Goal: Task Accomplishment & Management: Complete application form

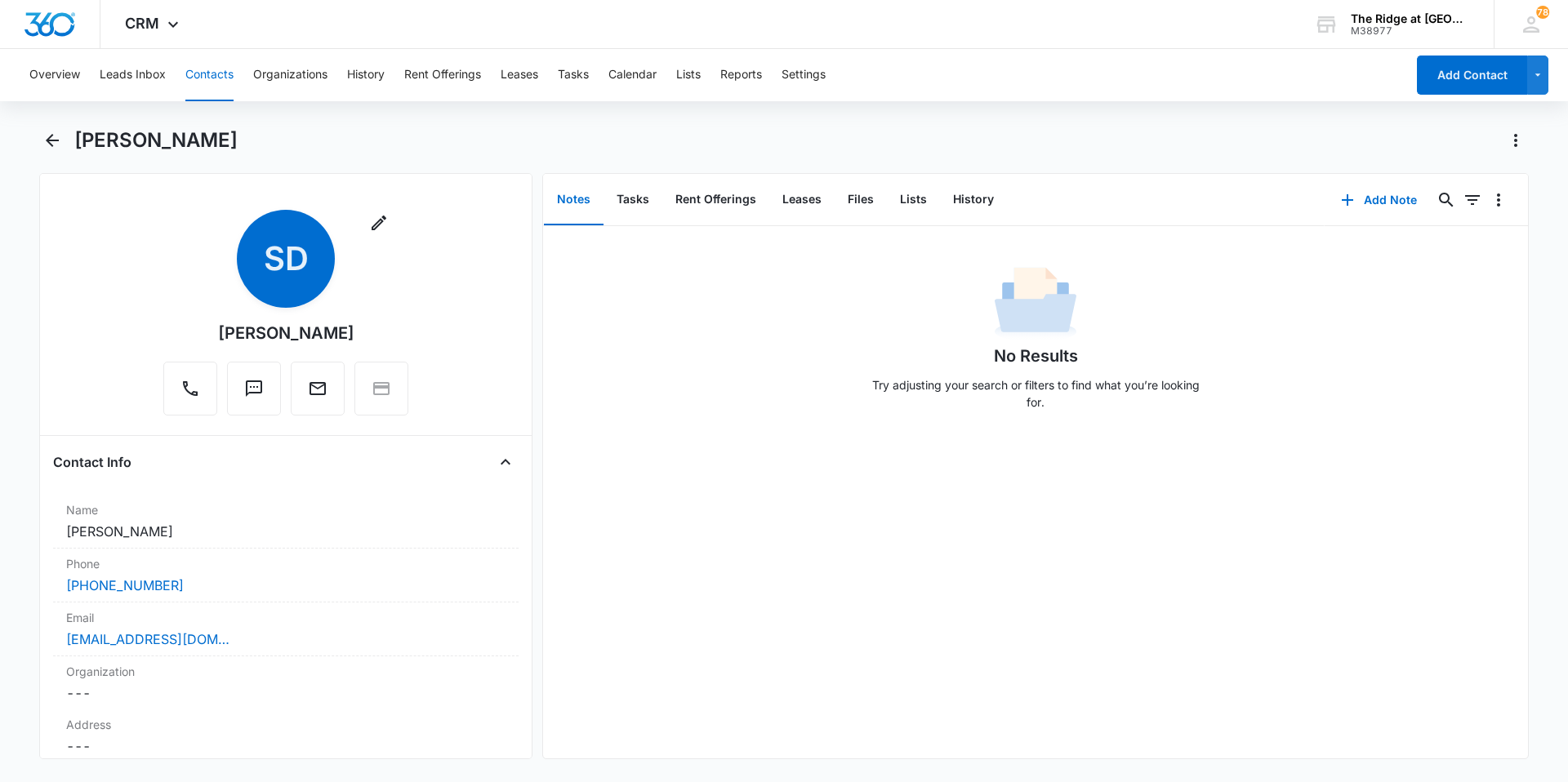
click at [221, 72] on button "Contacts" at bounding box center [209, 75] width 48 height 53
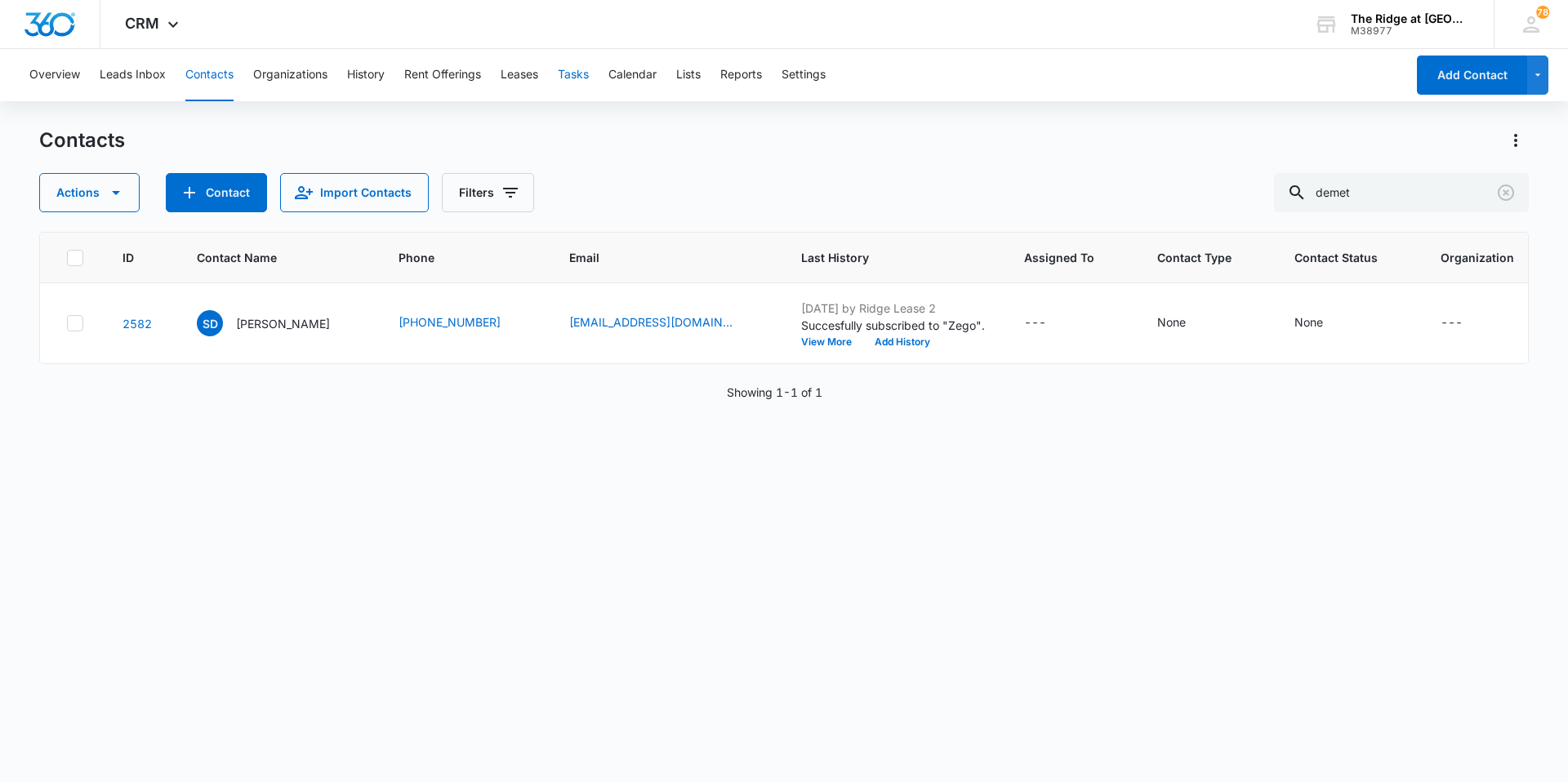
click at [580, 80] on button "Tasks" at bounding box center [573, 75] width 31 height 53
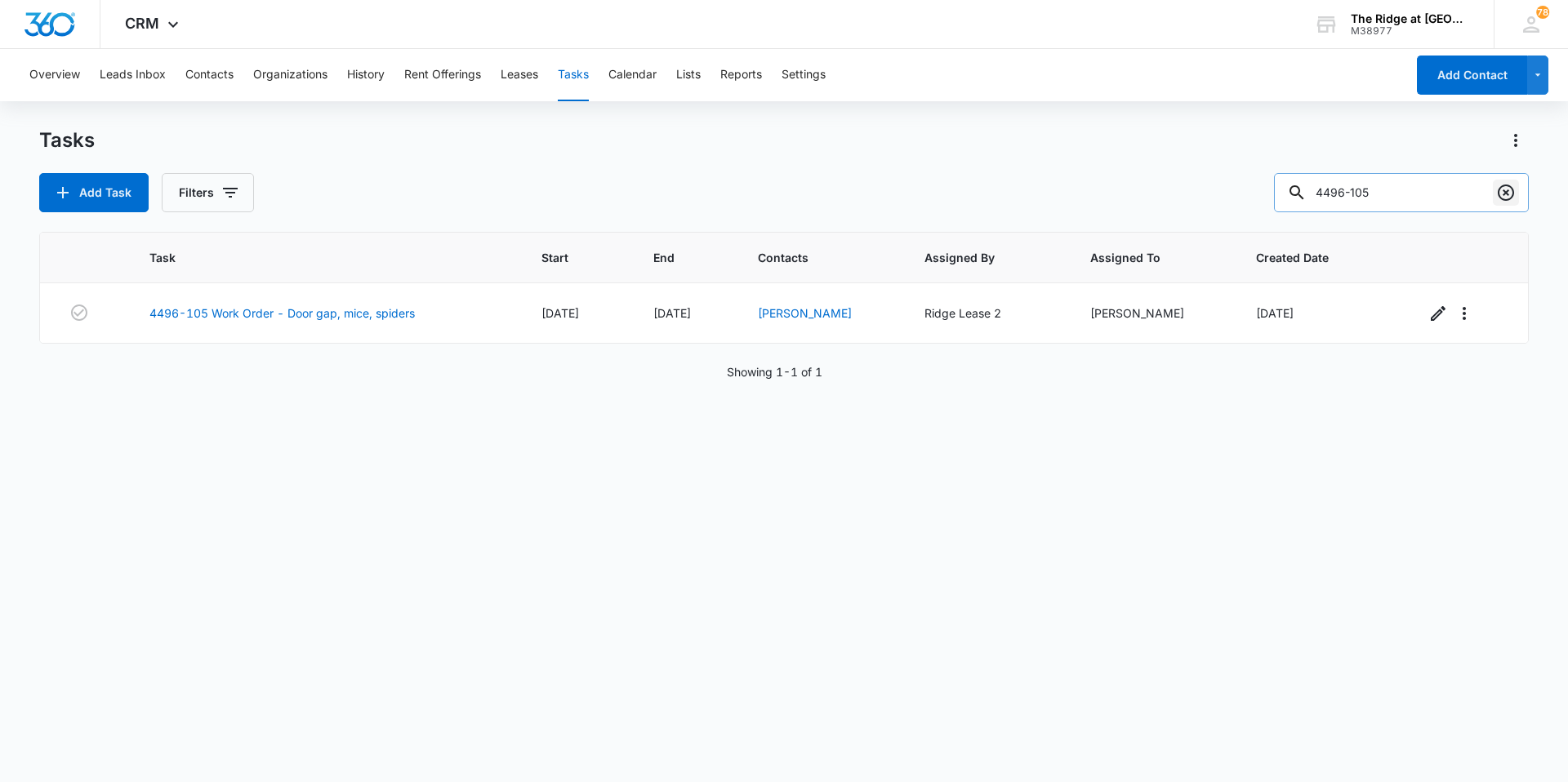
click at [1500, 193] on icon "Clear" at bounding box center [1505, 192] width 19 height 19
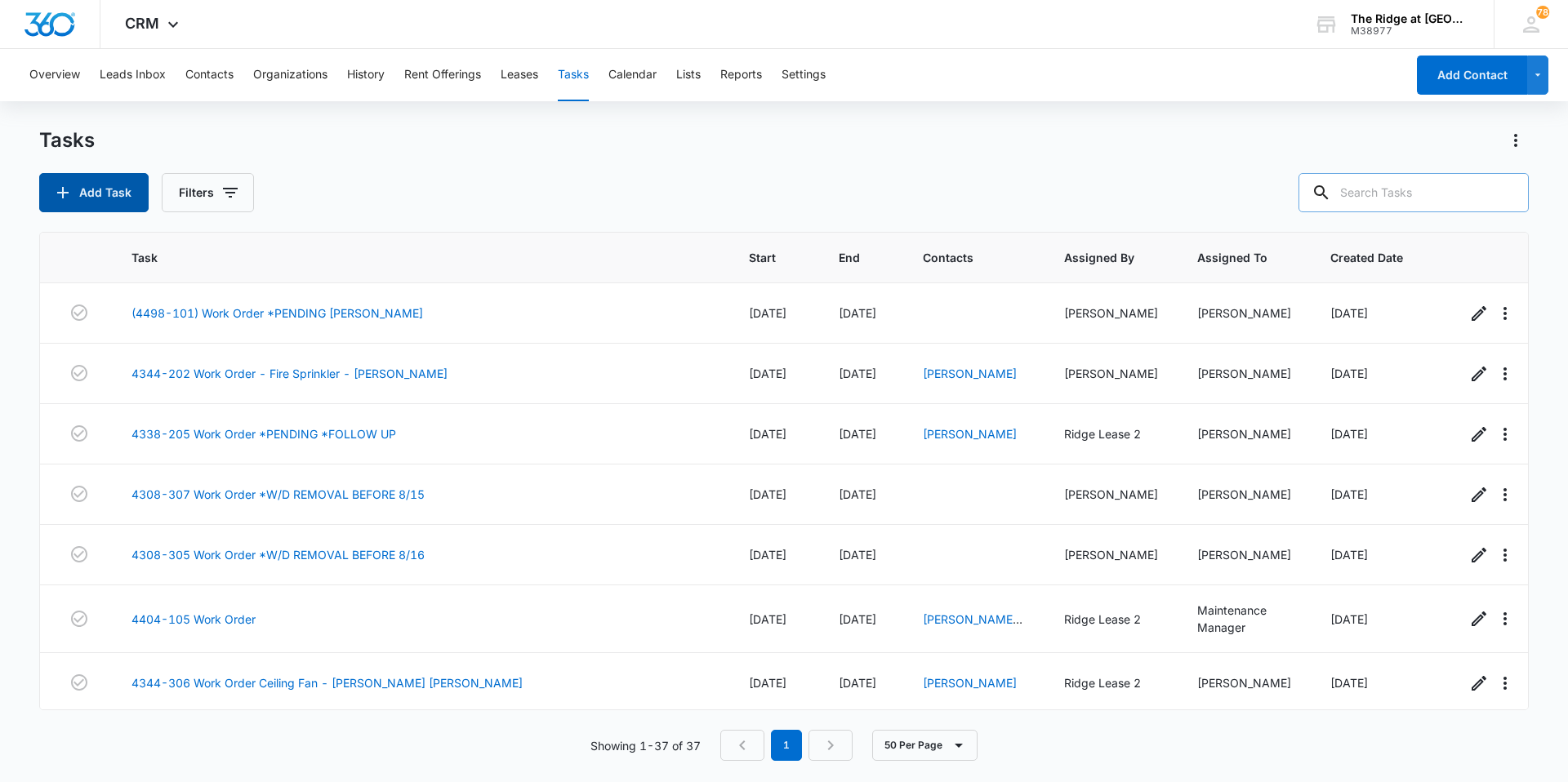
click at [107, 188] on button "Add Task" at bounding box center [93, 193] width 109 height 39
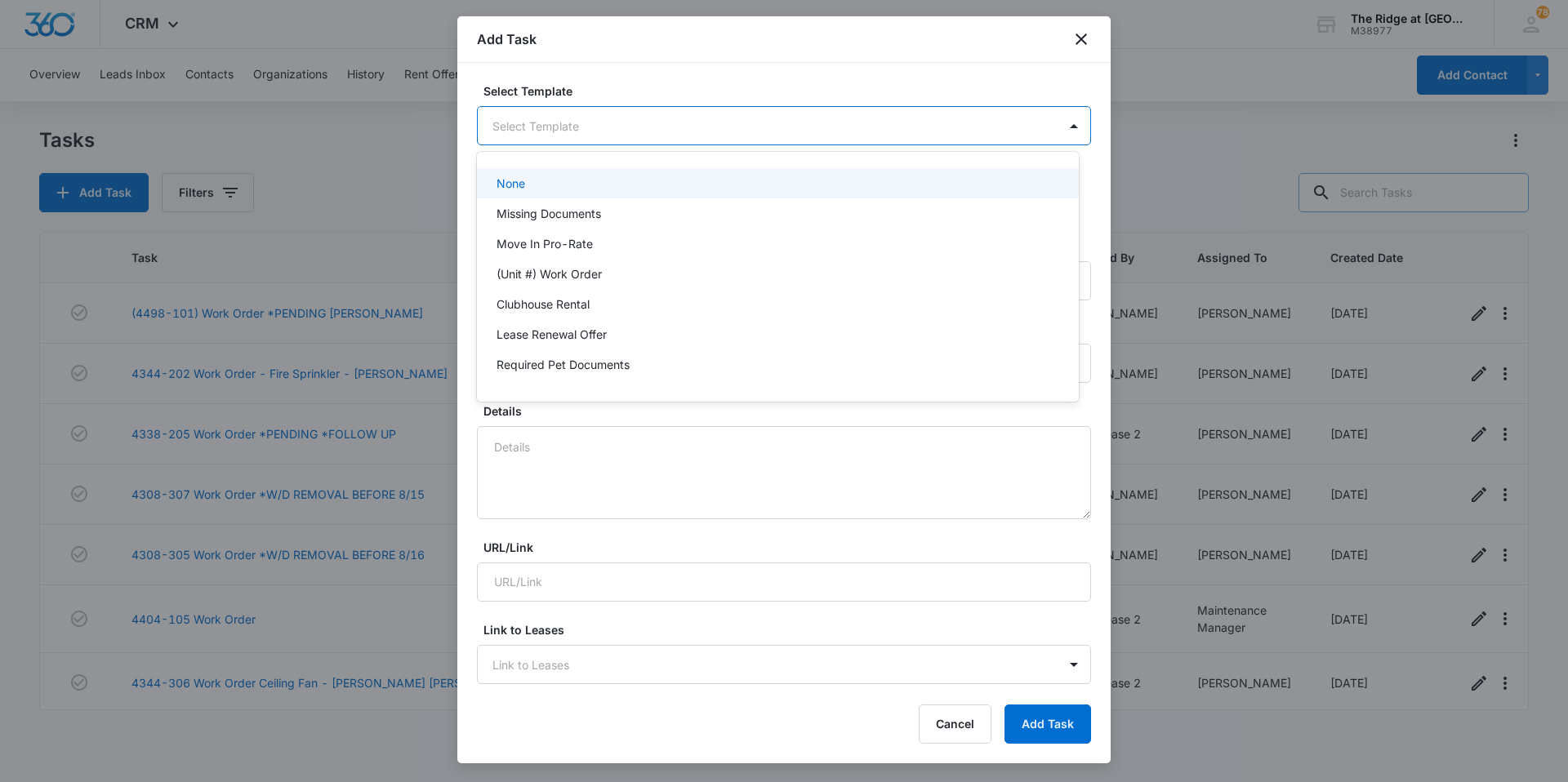
click at [522, 116] on body "CRM Apps Reputation Websites Forms CRM Email Social Content Ads Intelligence Fi…" at bounding box center [784, 391] width 1568 height 782
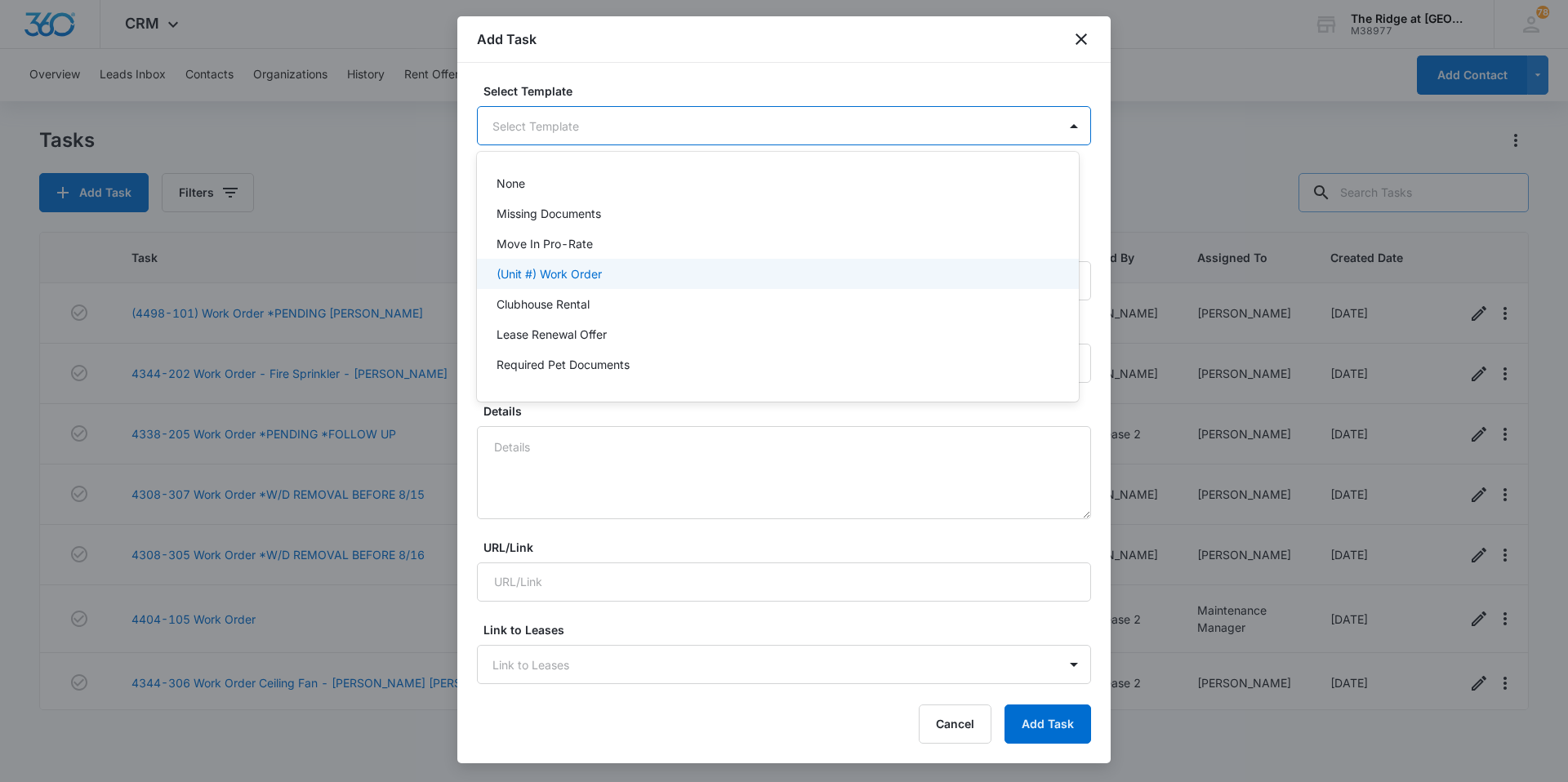
click at [607, 276] on div "(Unit #) Work Order" at bounding box center [776, 273] width 560 height 18
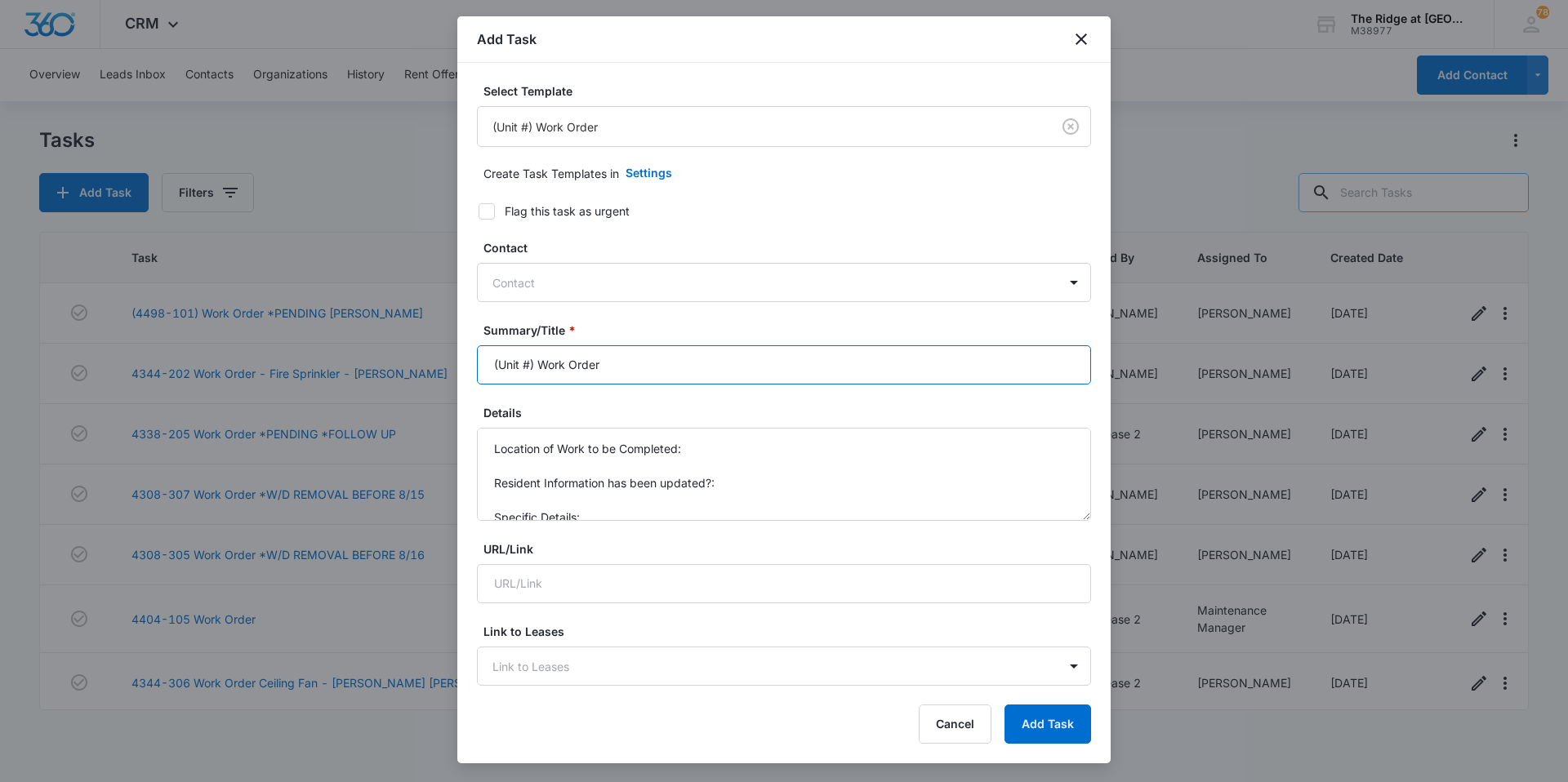
drag, startPoint x: 536, startPoint y: 364, endPoint x: 401, endPoint y: 368, distance: 135.1
click at [401, 368] on body "CRM Apps Reputation Websites Forms CRM Email Social Content Ads Intelligence Fi…" at bounding box center [784, 391] width 1568 height 782
type input "4406-207 Work Order"
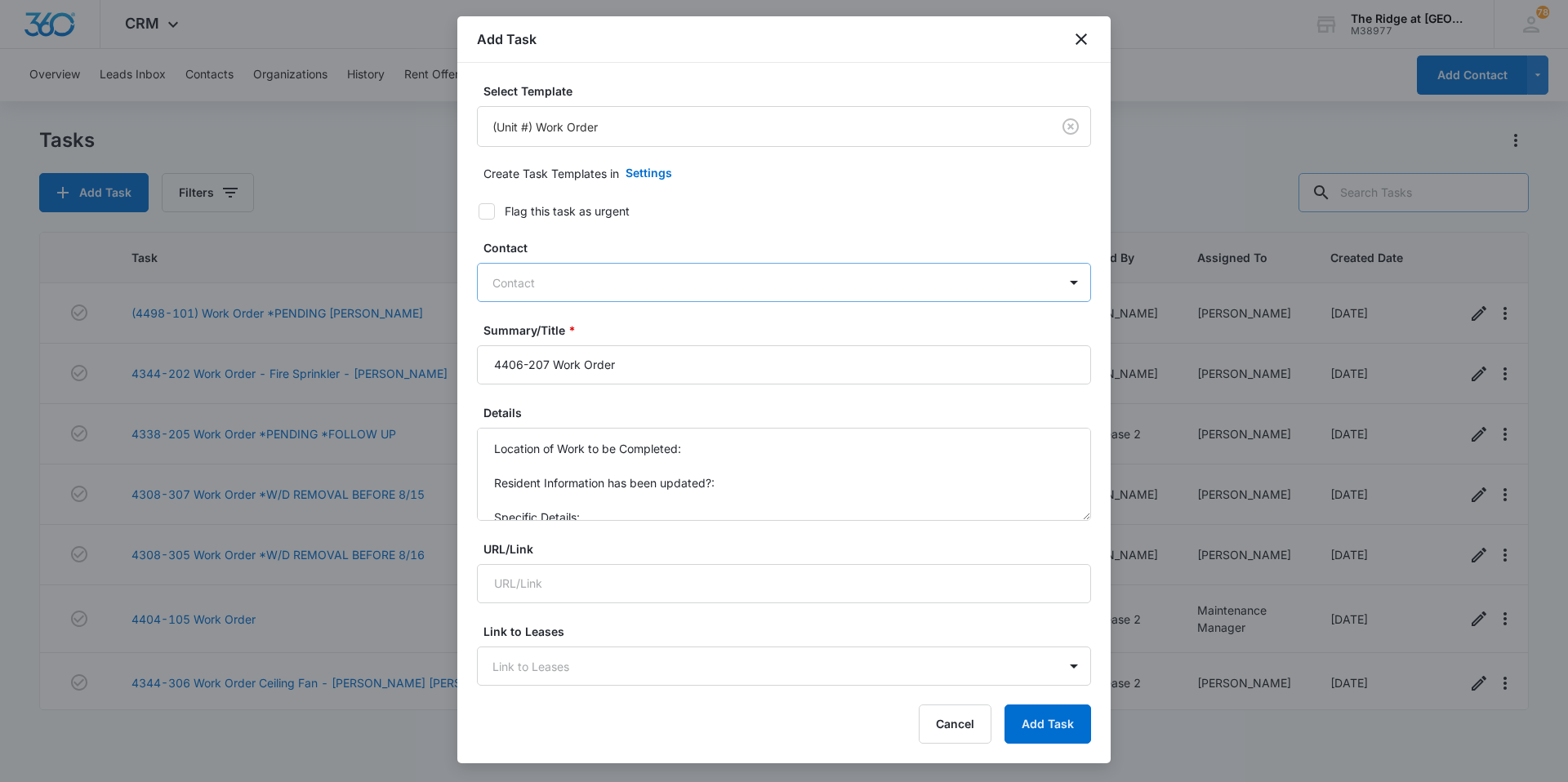
click at [567, 294] on div "Contact" at bounding box center [767, 283] width 580 height 37
type input "[PERSON_NAME]"
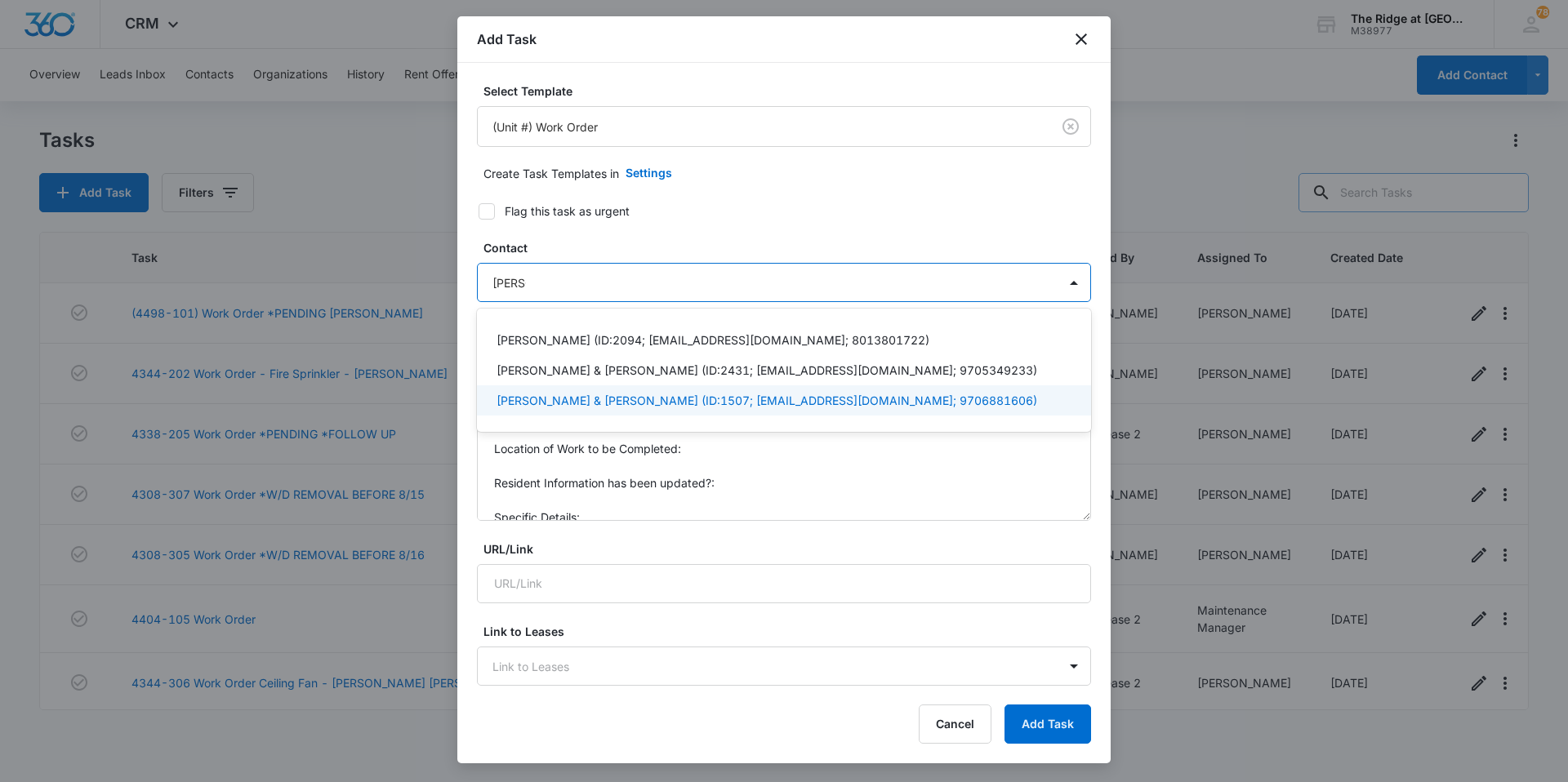
click at [598, 401] on p "[PERSON_NAME] & [PERSON_NAME] (ID:1507; [EMAIL_ADDRESS][DOMAIN_NAME]; 970688160…" at bounding box center [766, 400] width 540 height 18
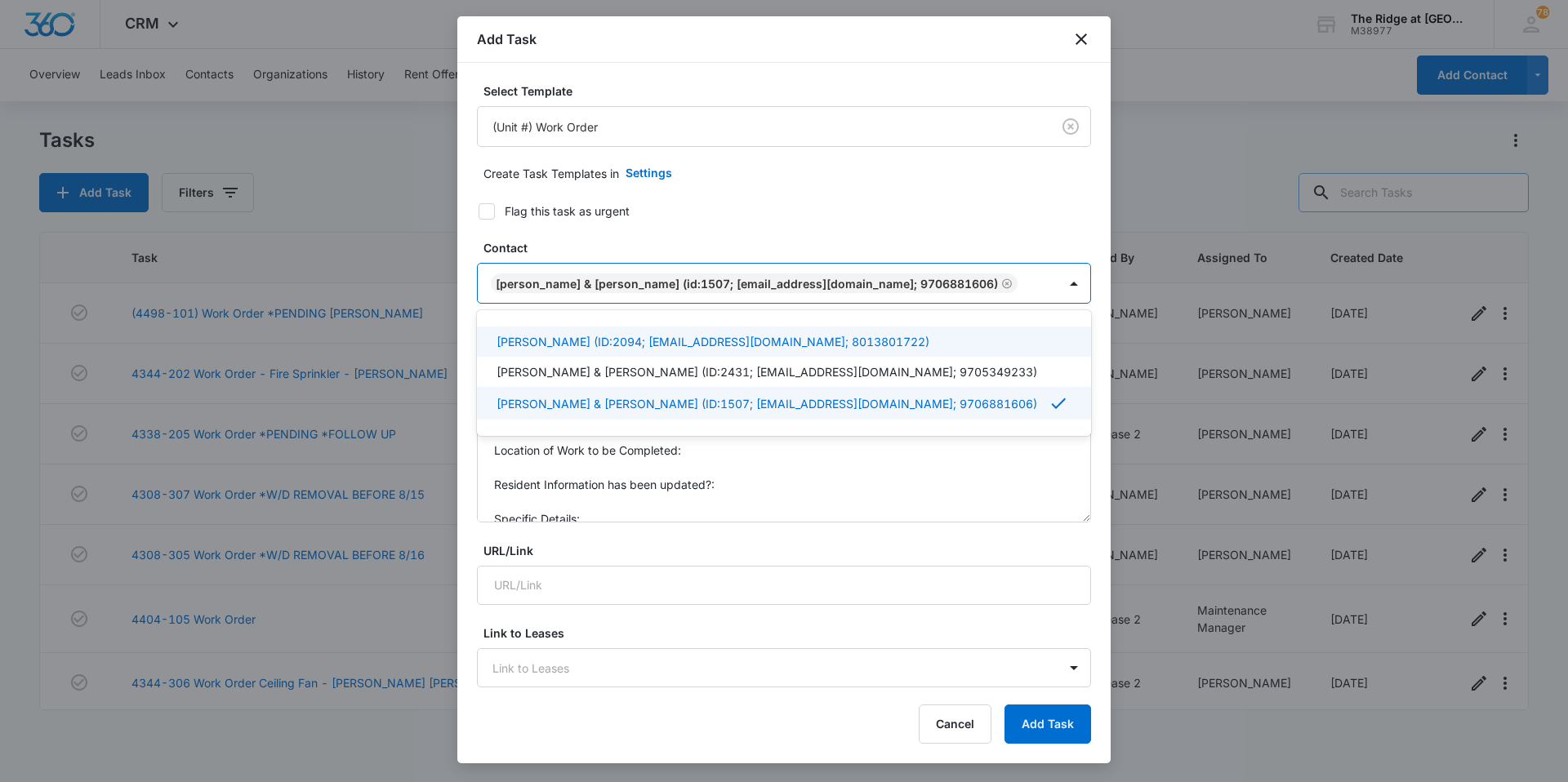
click at [761, 203] on label "Flag this task as urgent" at bounding box center [774, 211] width 614 height 18
click at [479, 206] on input "Flag this task as urgent" at bounding box center [473, 212] width 12 height 12
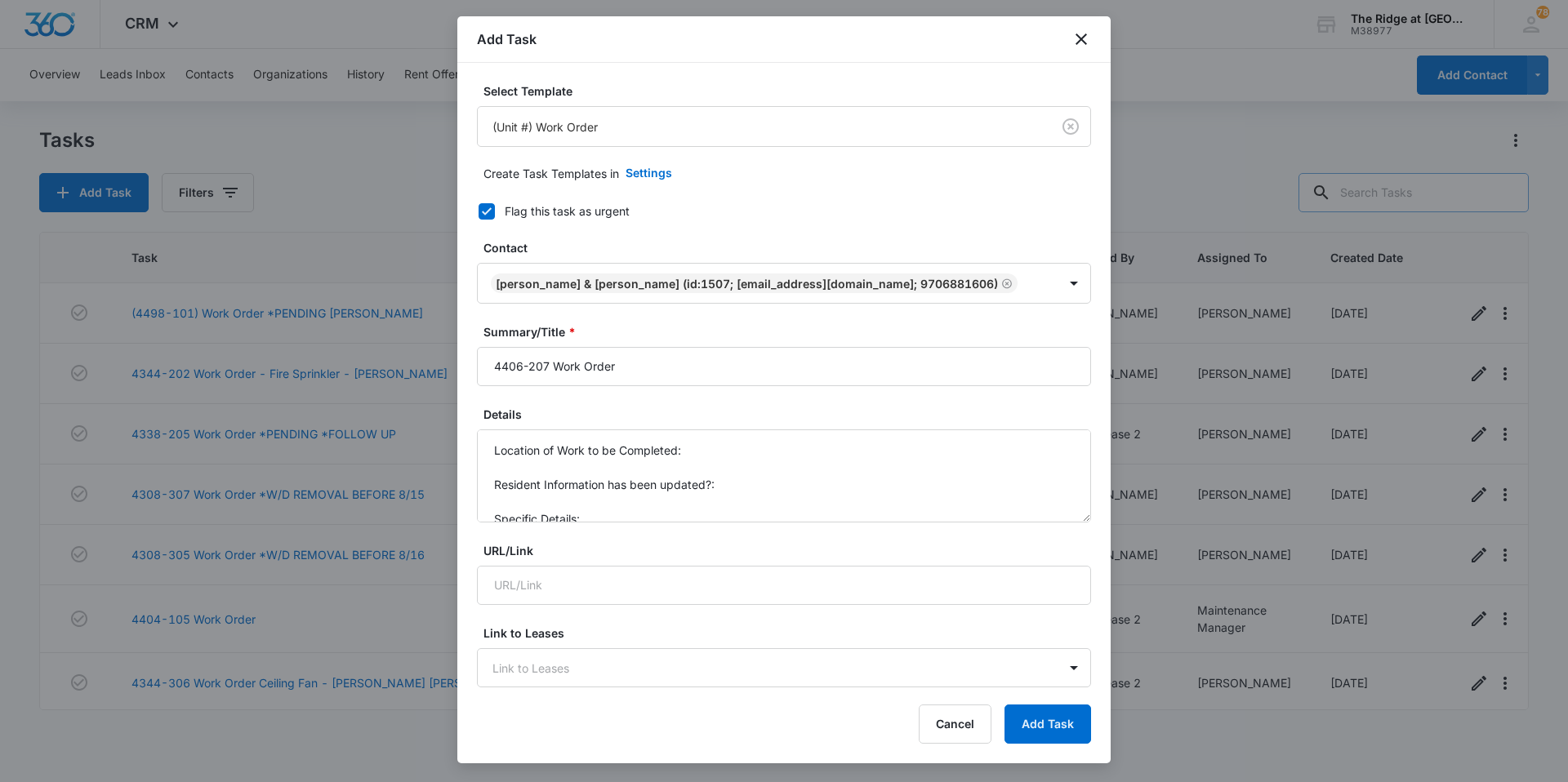
click at [484, 205] on icon at bounding box center [487, 212] width 15 height 15
click at [479, 206] on input "Flag this task as urgent" at bounding box center [473, 212] width 12 height 12
checkbox input "false"
click at [708, 445] on textarea "Location of Work to be Completed: Resident Information has been updated?: Speci…" at bounding box center [784, 476] width 614 height 93
type textarea "Location of Work to be Completed: Kitchen Resident Information has been updated…"
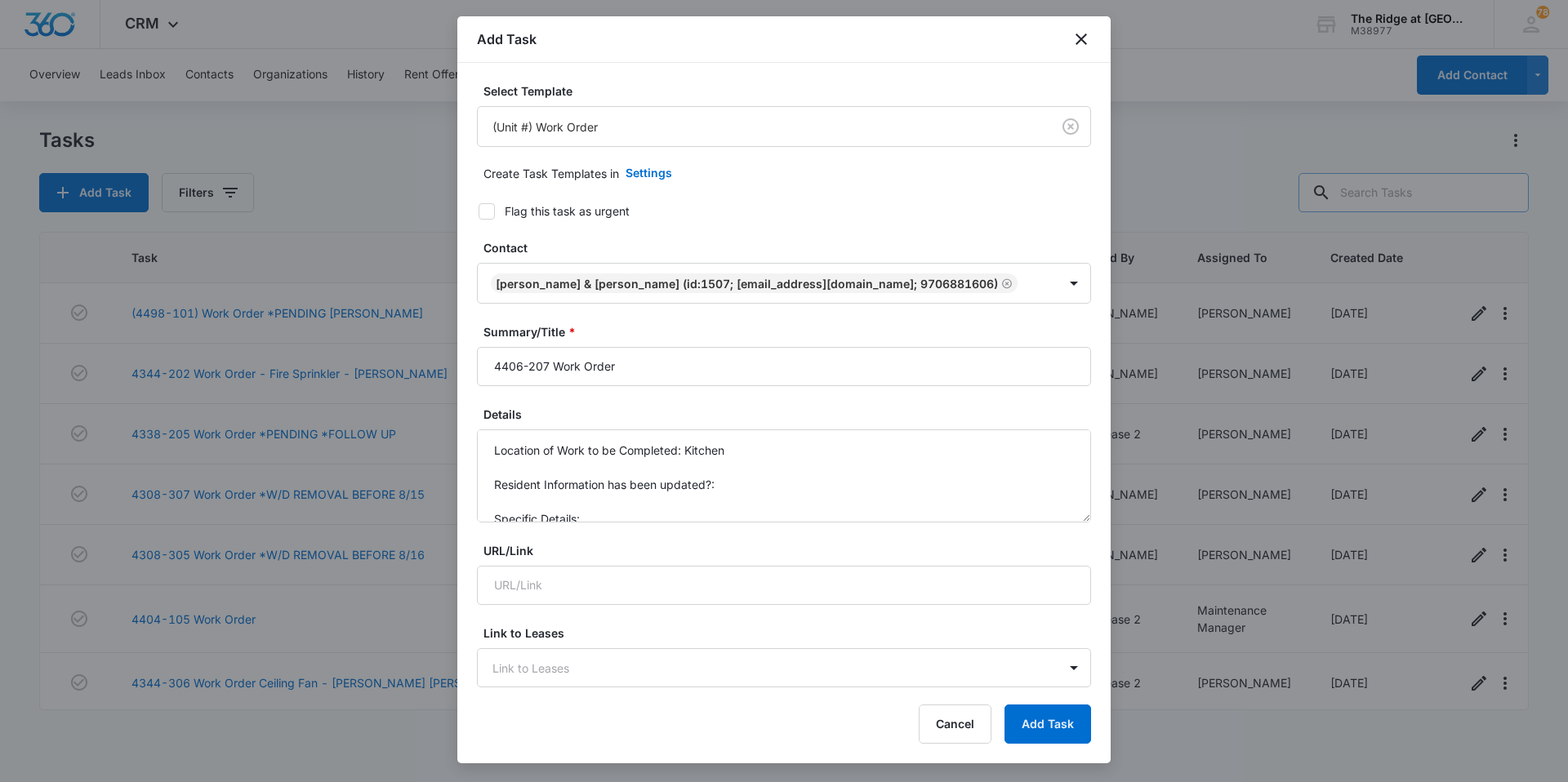
click at [678, 345] on div "Summary/Title * 4406-207 Work Order" at bounding box center [784, 354] width 614 height 63
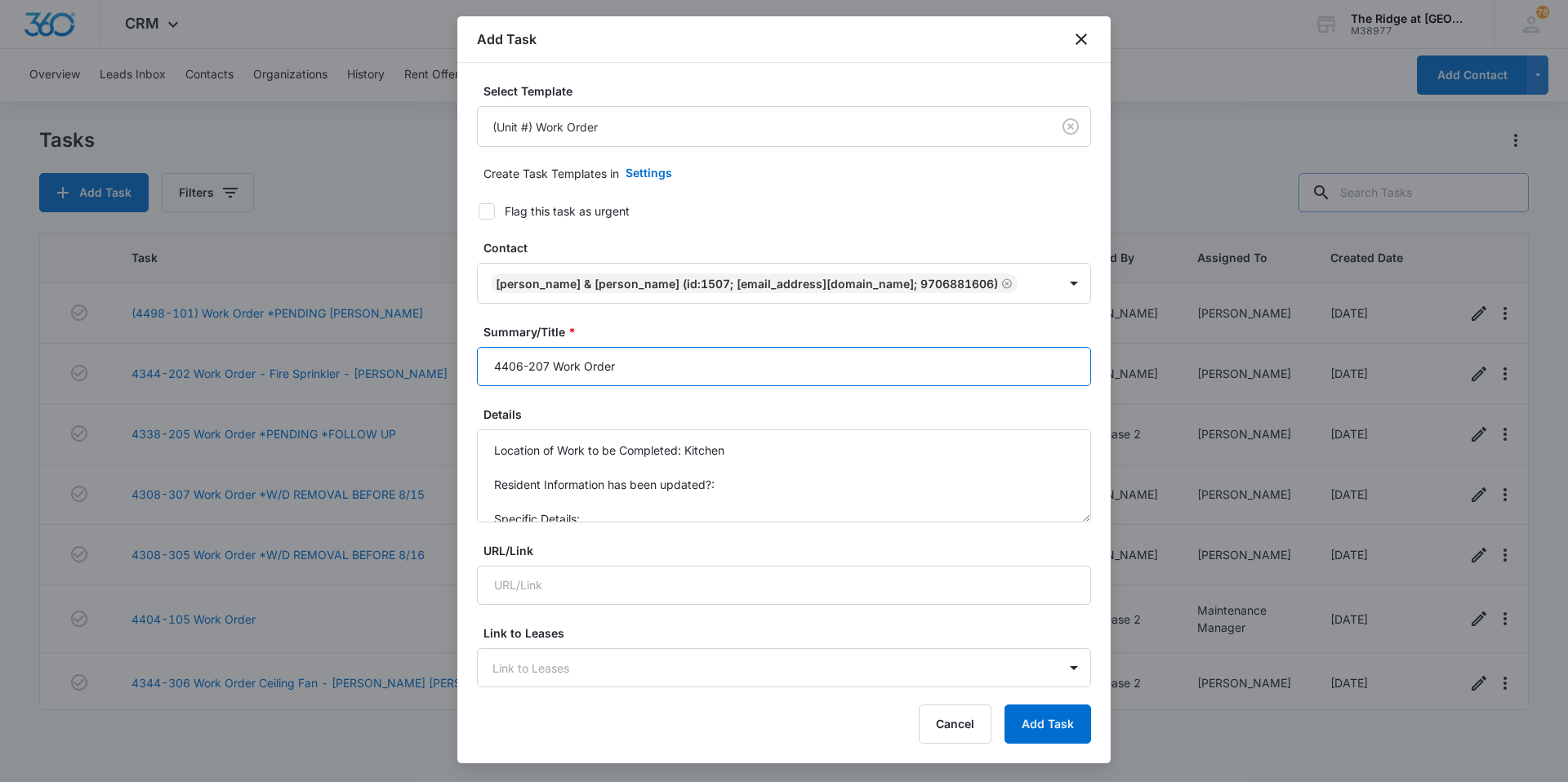
click at [667, 370] on input "4406-207 Work Order" at bounding box center [784, 366] width 614 height 39
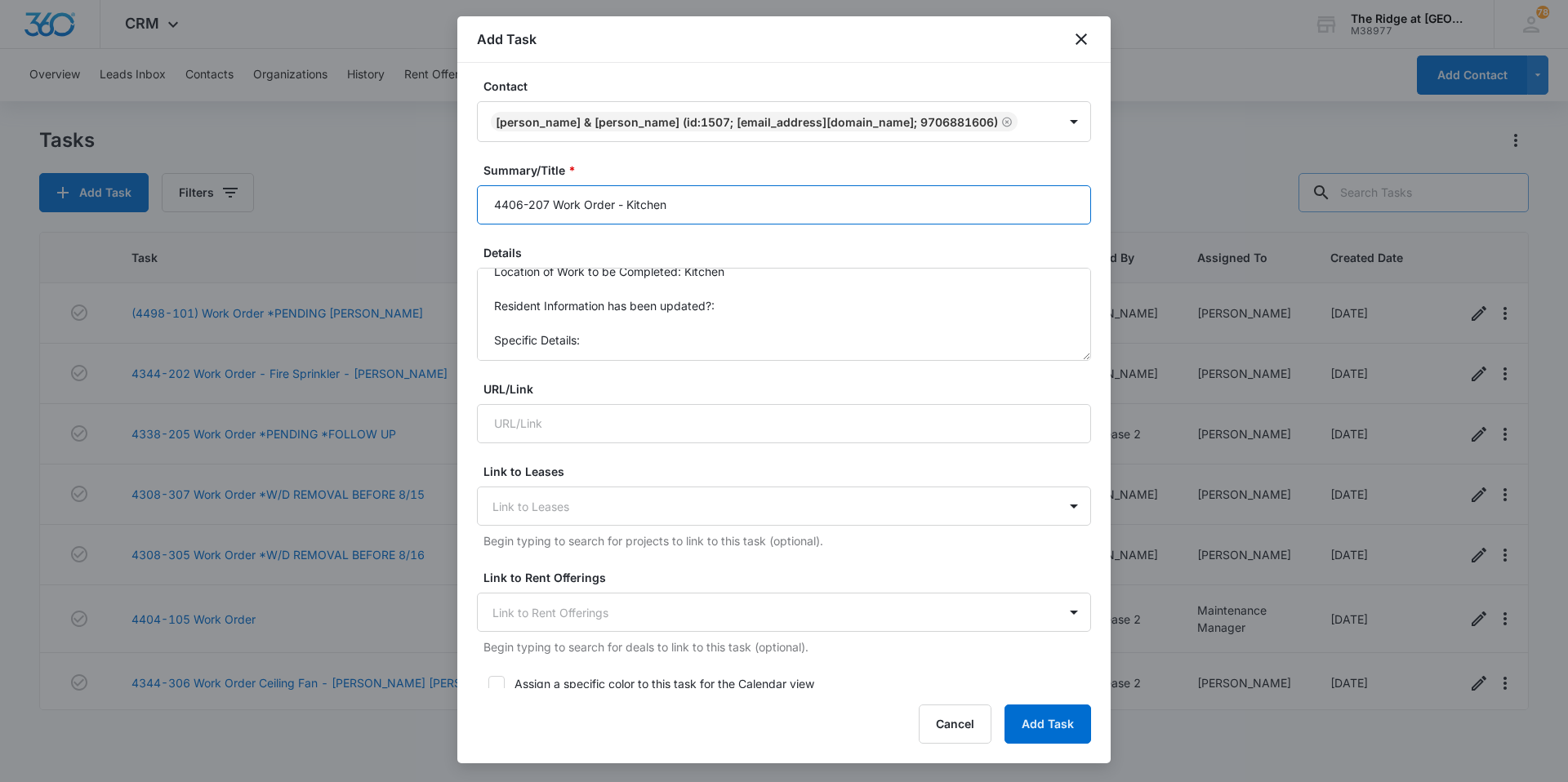
scroll to position [163, 0]
type input "4406-207 Work Order - Kitchen"
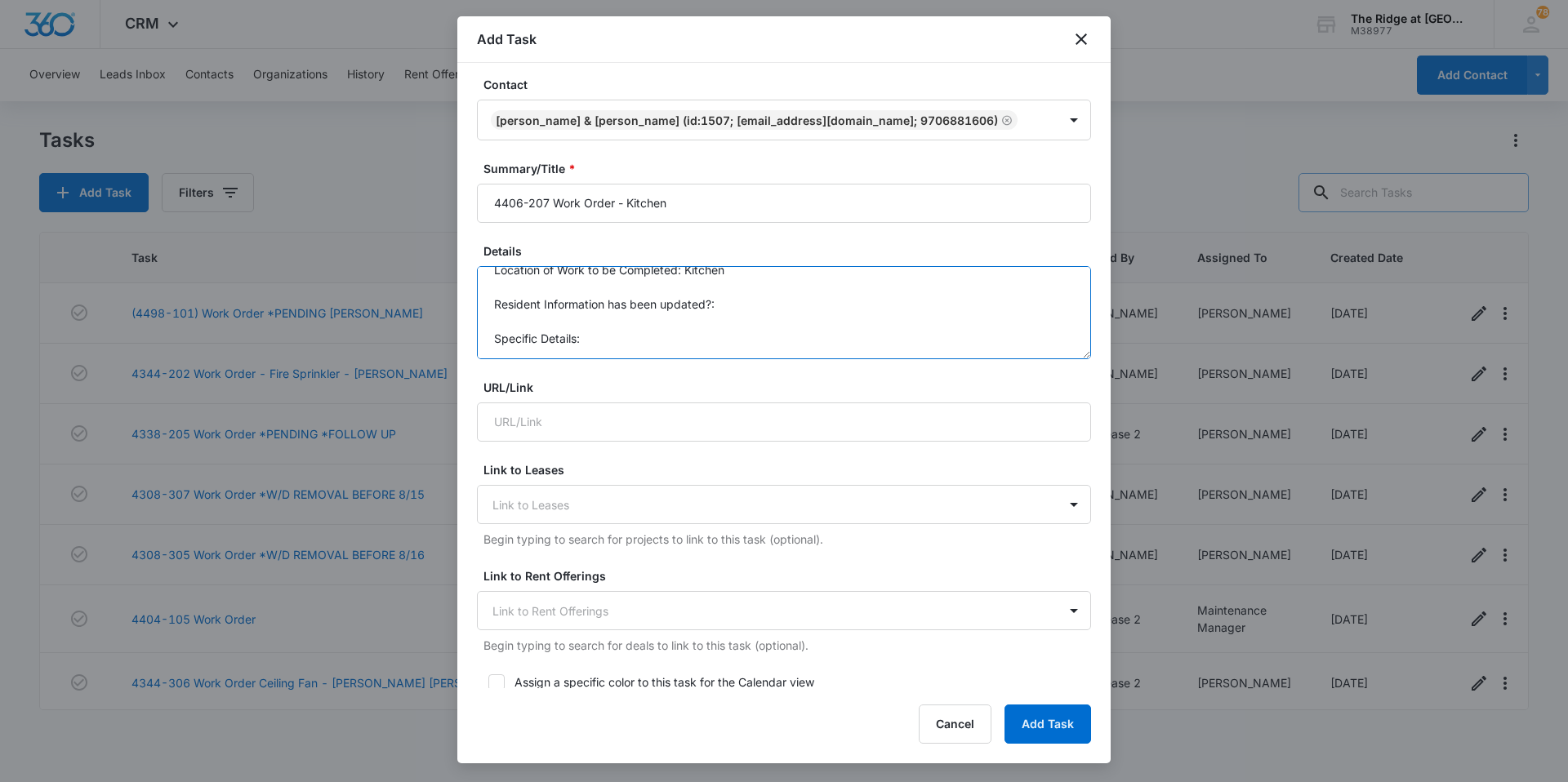
click at [620, 340] on textarea "Location of Work to be Completed: Kitchen Resident Information has been updated…" at bounding box center [784, 313] width 614 height 93
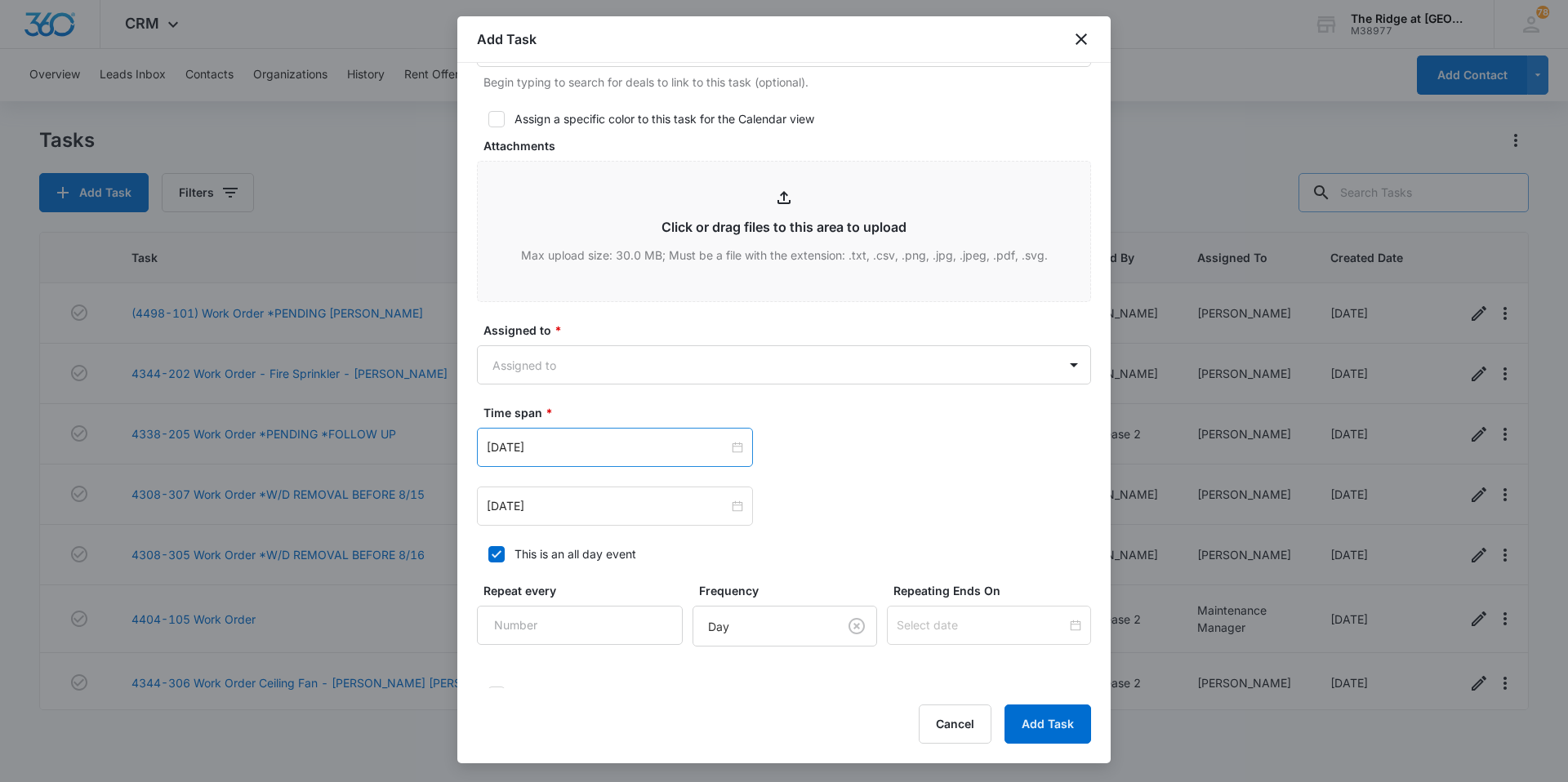
scroll to position [734, 0]
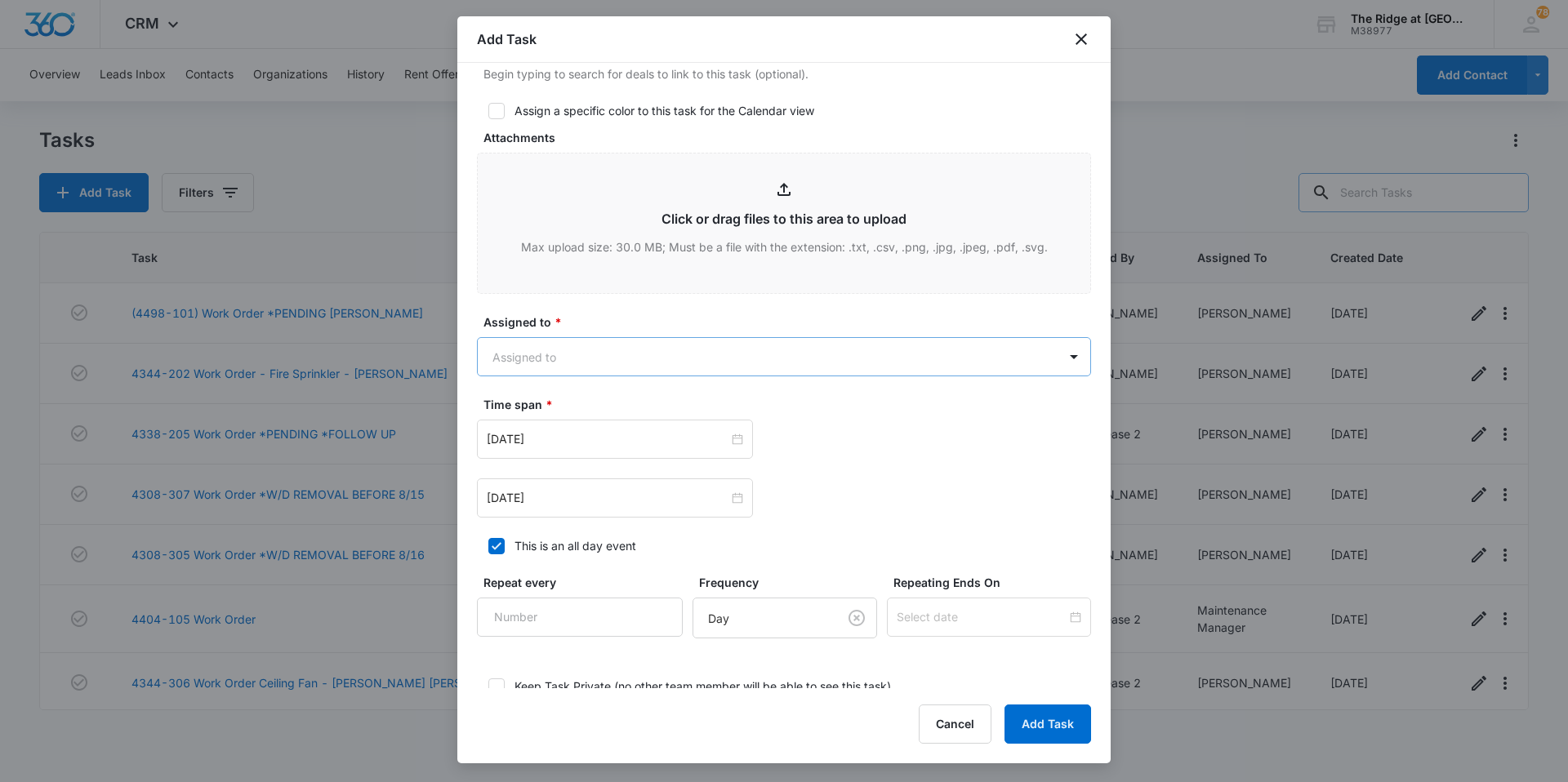
type textarea "Location of Work to be Completed: Kitchen Resident Information has been updated…"
click at [557, 353] on body "CRM Apps Reputation Websites Forms CRM Email Social Content Ads Intelligence Fi…" at bounding box center [784, 391] width 1568 height 782
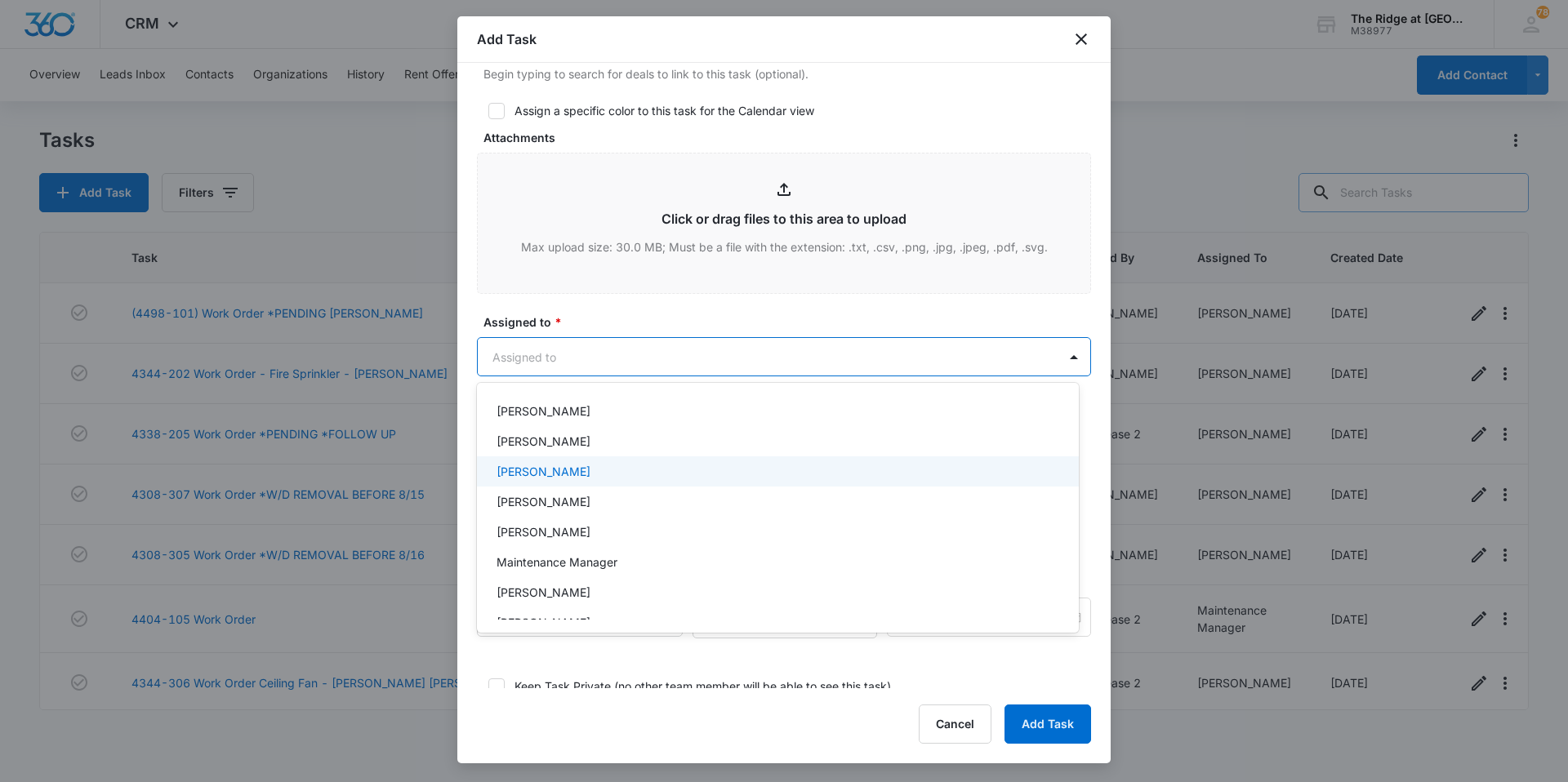
scroll to position [163, 0]
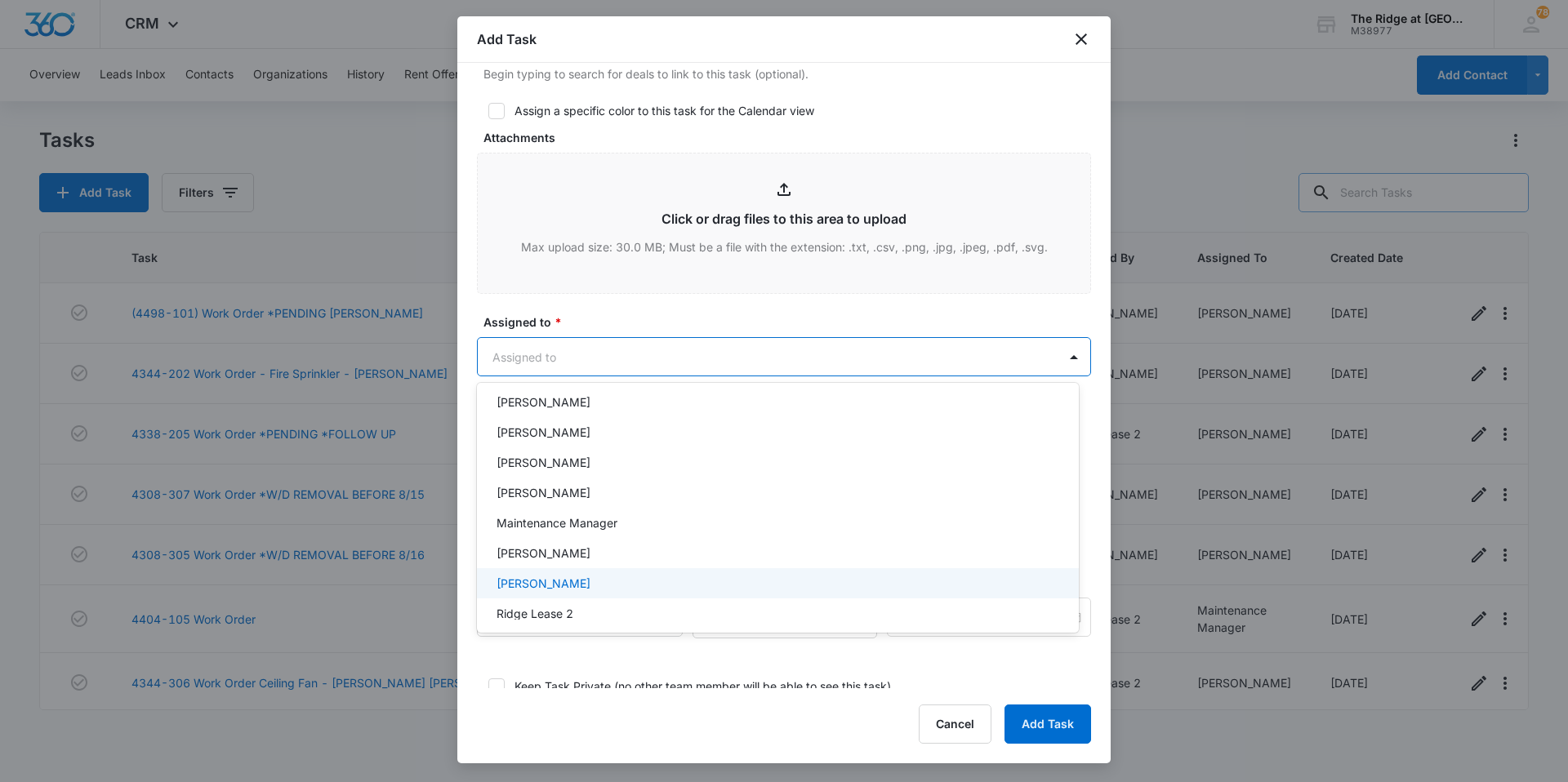
click at [605, 573] on div "[PERSON_NAME]" at bounding box center [778, 583] width 602 height 30
click at [616, 323] on div at bounding box center [784, 391] width 1568 height 782
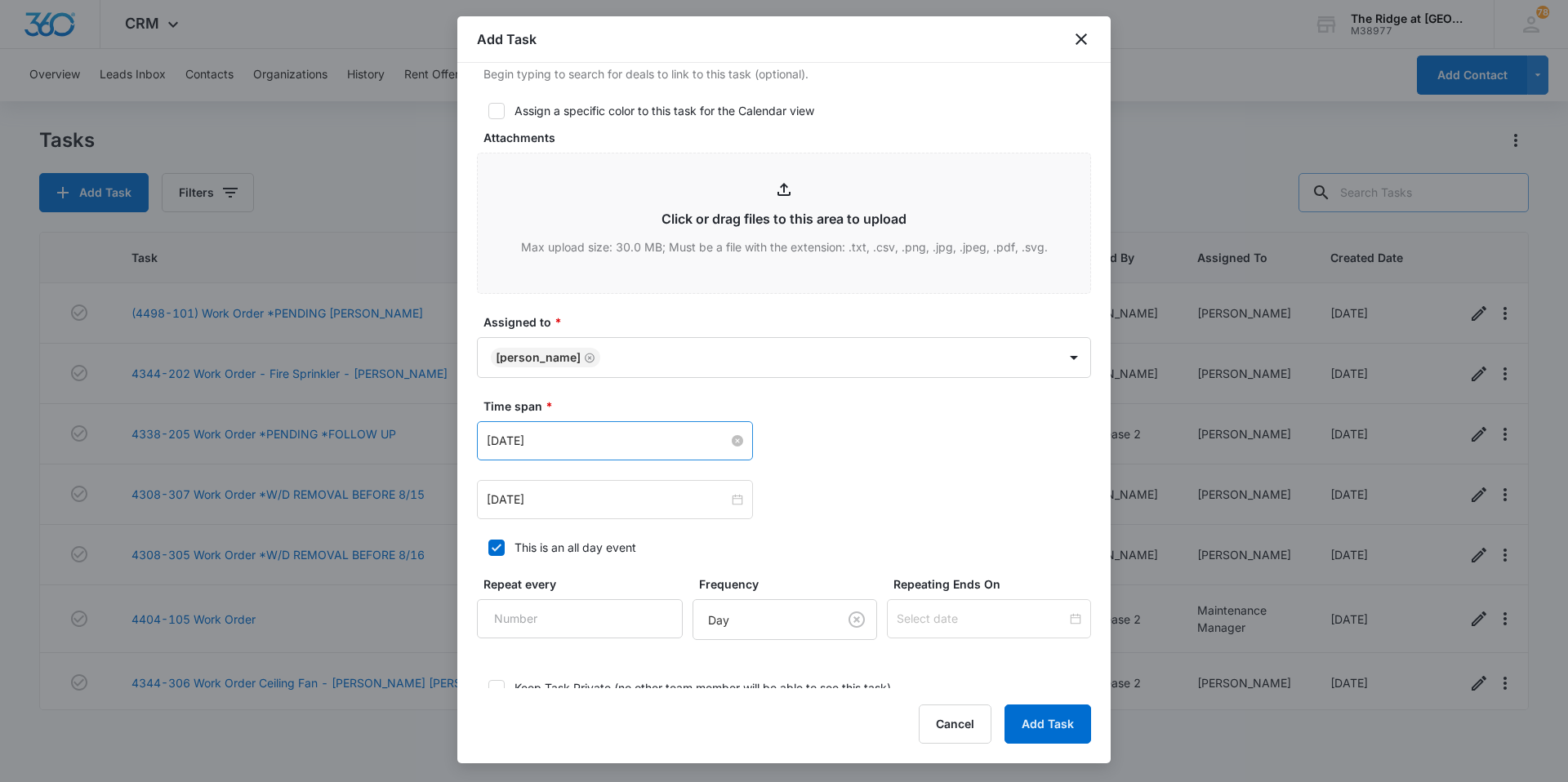
click at [626, 438] on input "[DATE]" at bounding box center [608, 441] width 242 height 18
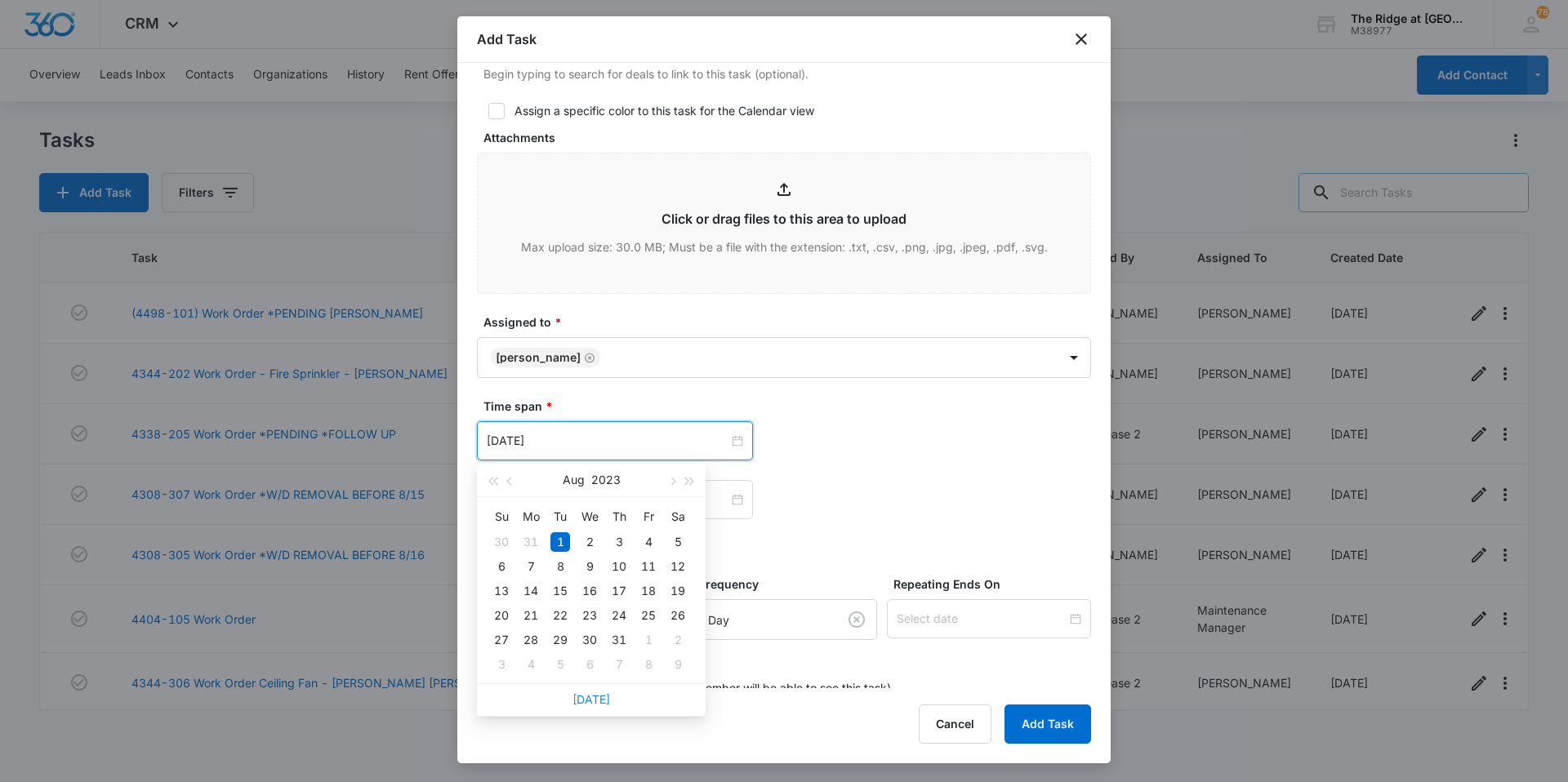
drag, startPoint x: 589, startPoint y: 684, endPoint x: 600, endPoint y: 699, distance: 18.6
click at [588, 684] on div "[DATE]" at bounding box center [591, 699] width 229 height 33
click at [587, 684] on div "[DATE]" at bounding box center [591, 699] width 229 height 33
click at [584, 701] on link "[DATE]" at bounding box center [591, 699] width 38 height 14
type input "[DATE]"
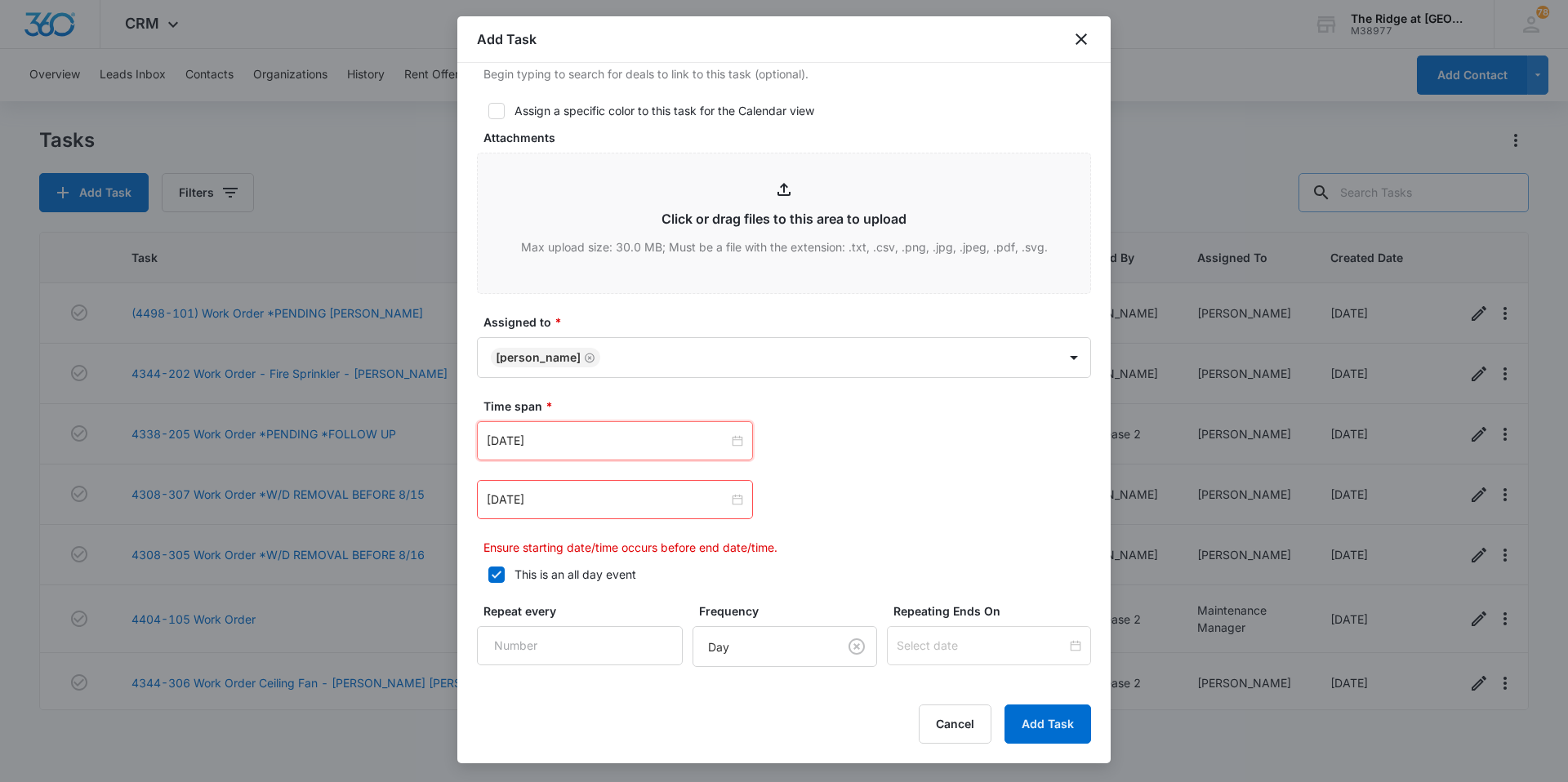
click at [588, 510] on div "[DATE]" at bounding box center [615, 499] width 276 height 39
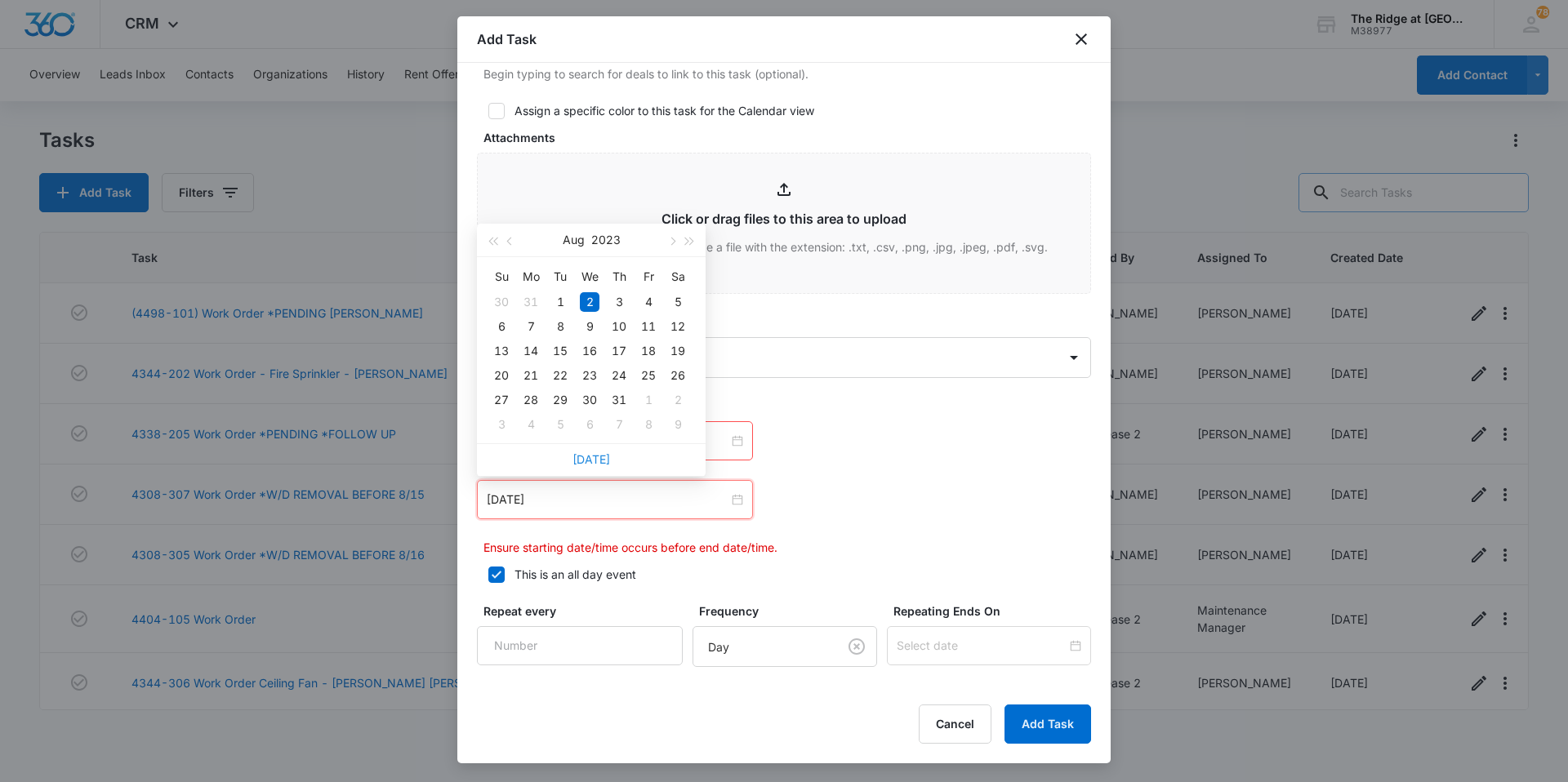
click at [591, 453] on link "[DATE]" at bounding box center [591, 459] width 38 height 14
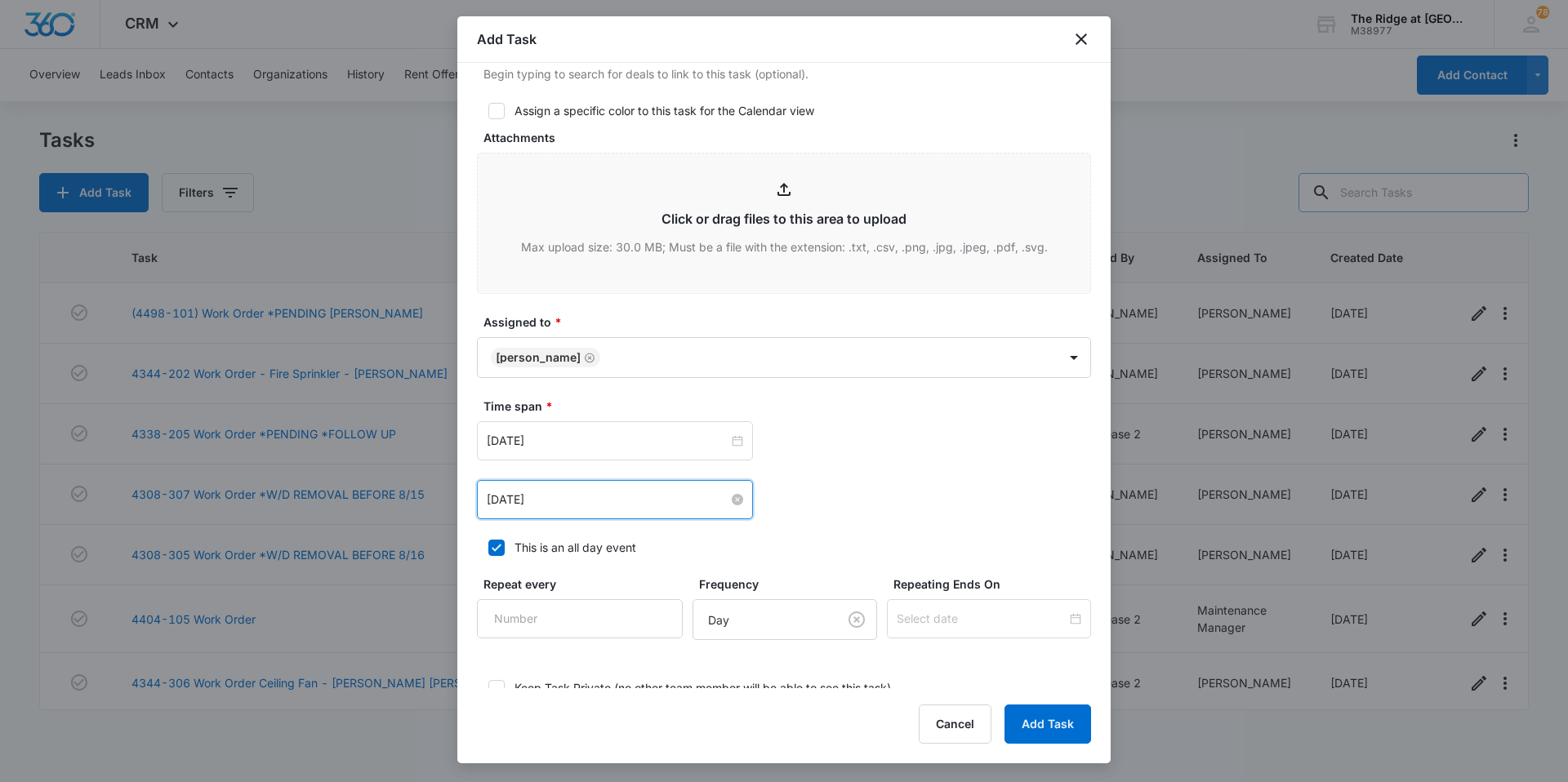
click at [570, 504] on input "[DATE]" at bounding box center [608, 499] width 242 height 18
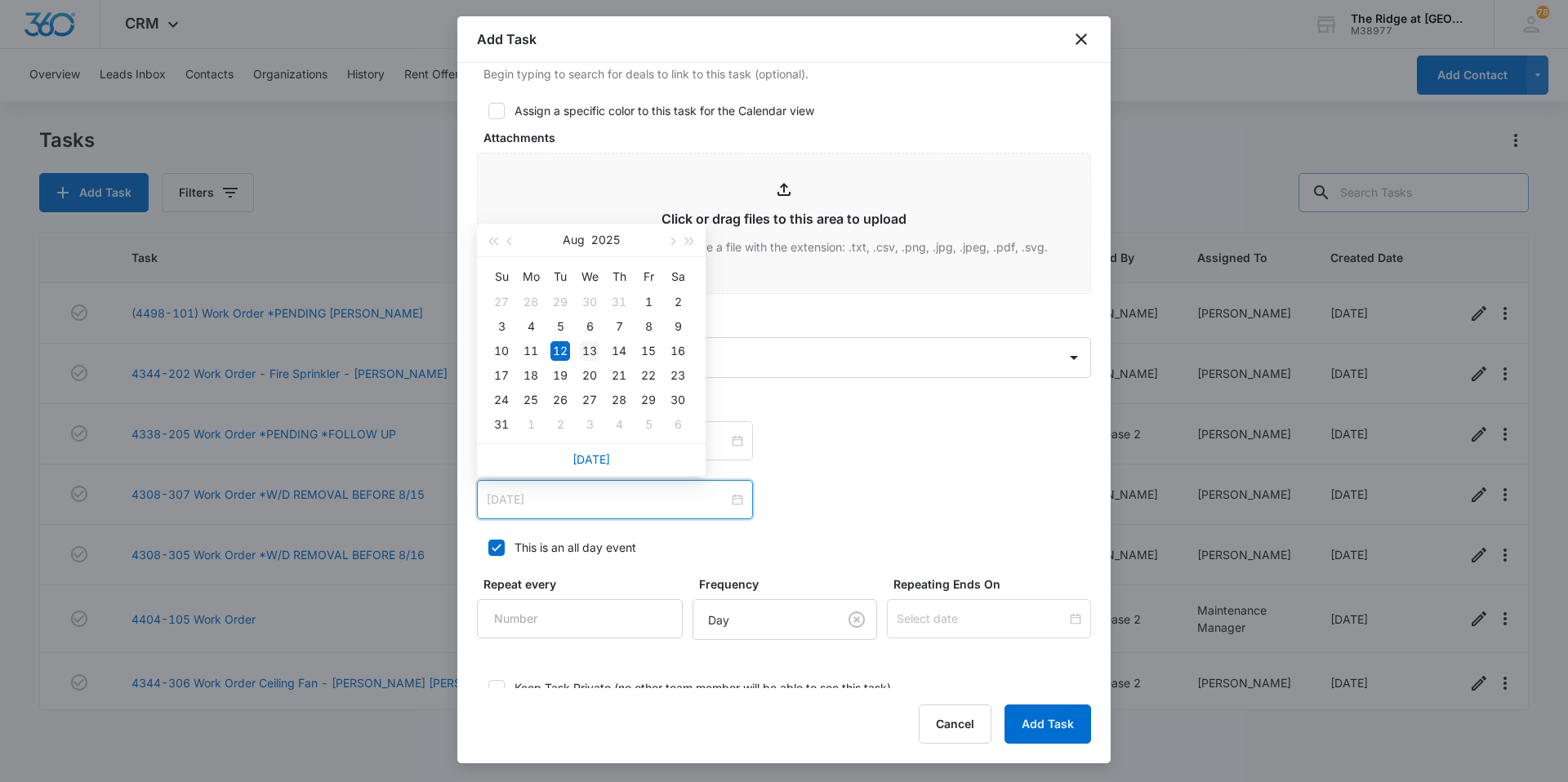
type input "[DATE]"
click at [597, 350] on div "13" at bounding box center [589, 350] width 19 height 19
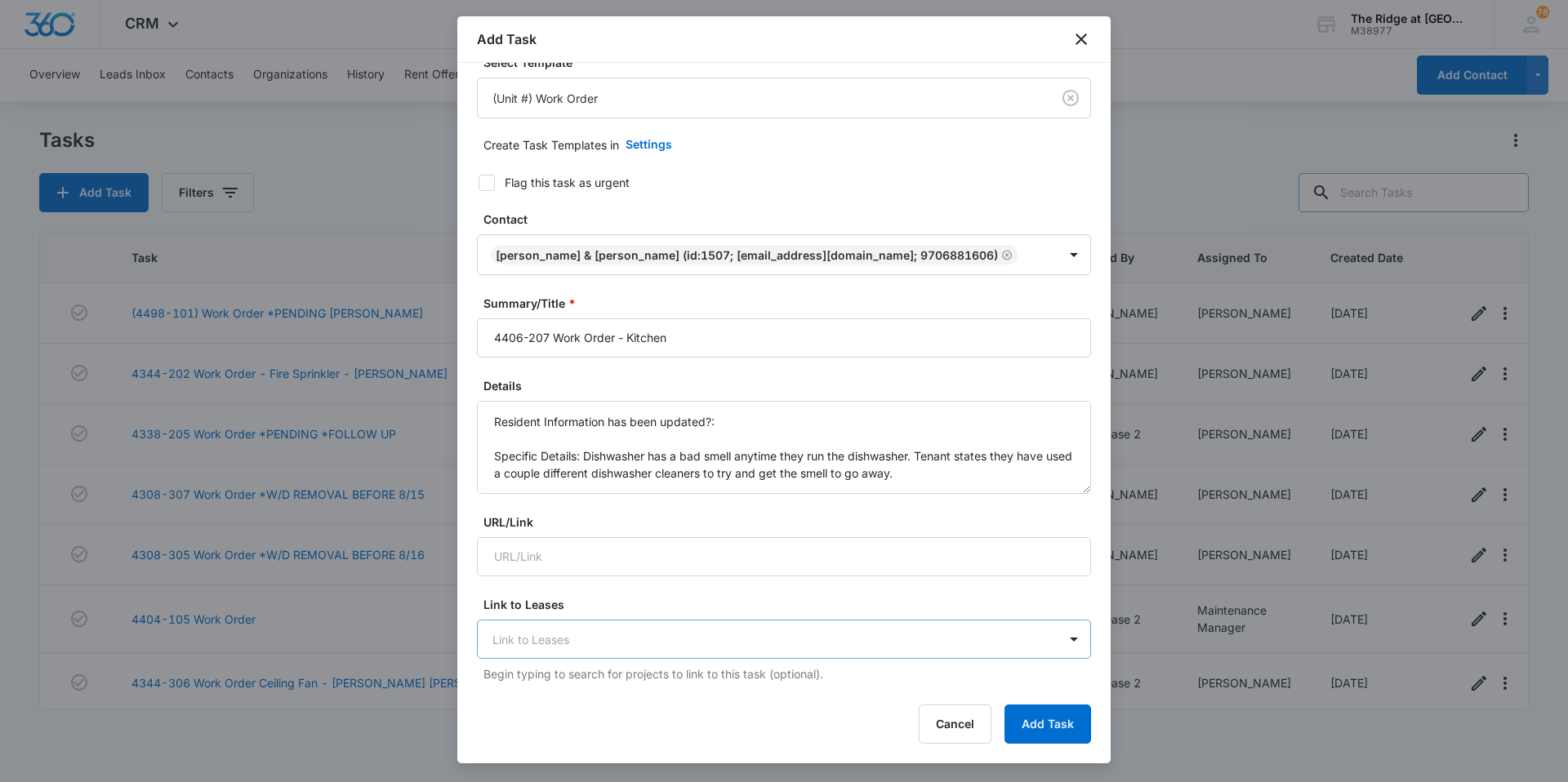
scroll to position [0, 0]
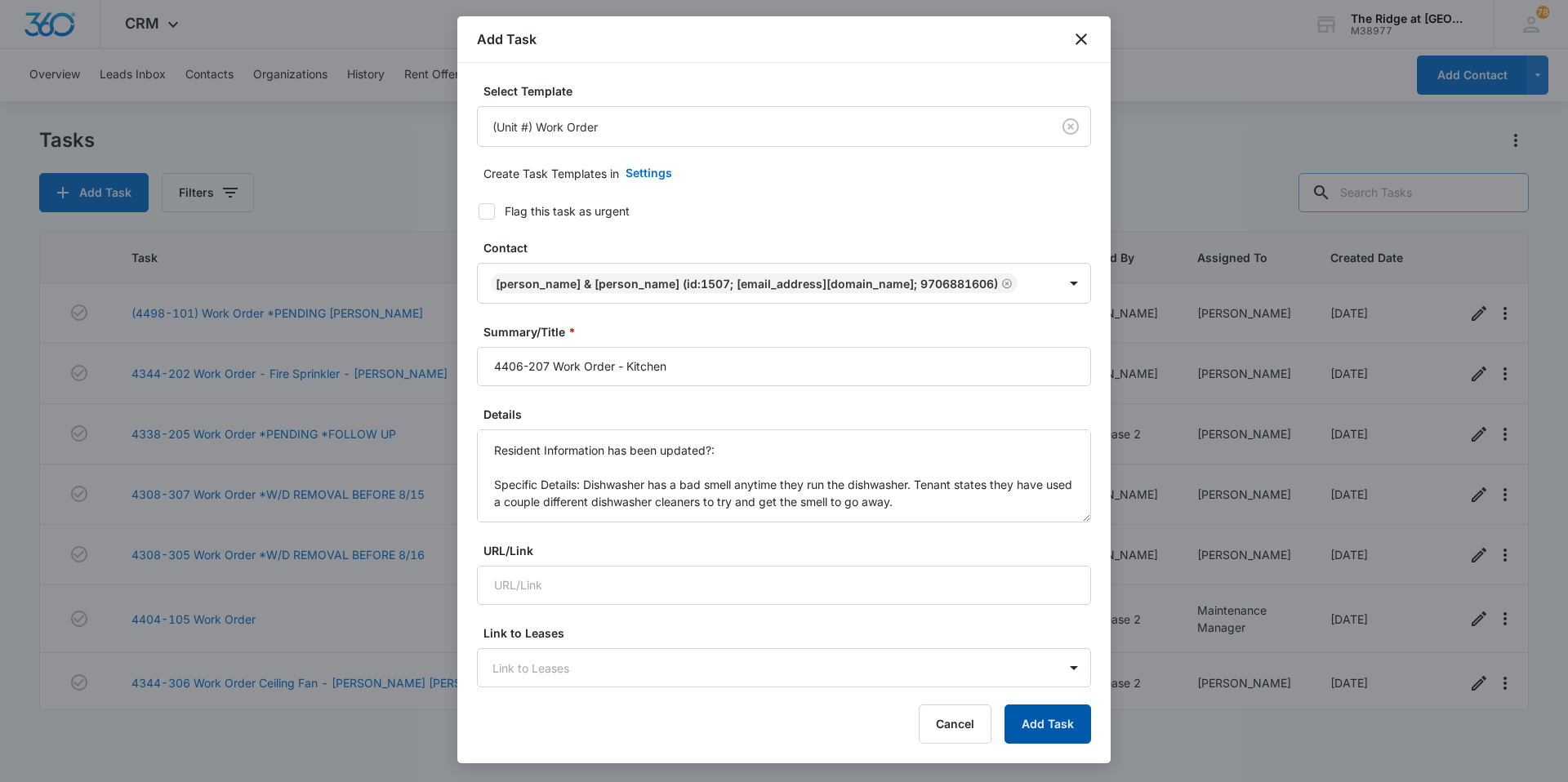
click at [1051, 716] on button "Add Task" at bounding box center [1048, 724] width 87 height 39
